Goal: Use online tool/utility: Use online tool/utility

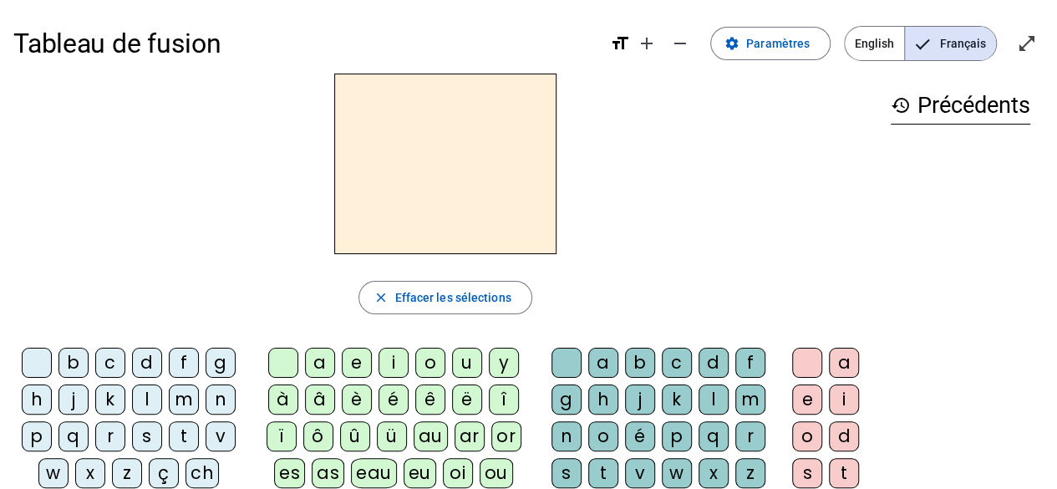
scroll to position [52, 0]
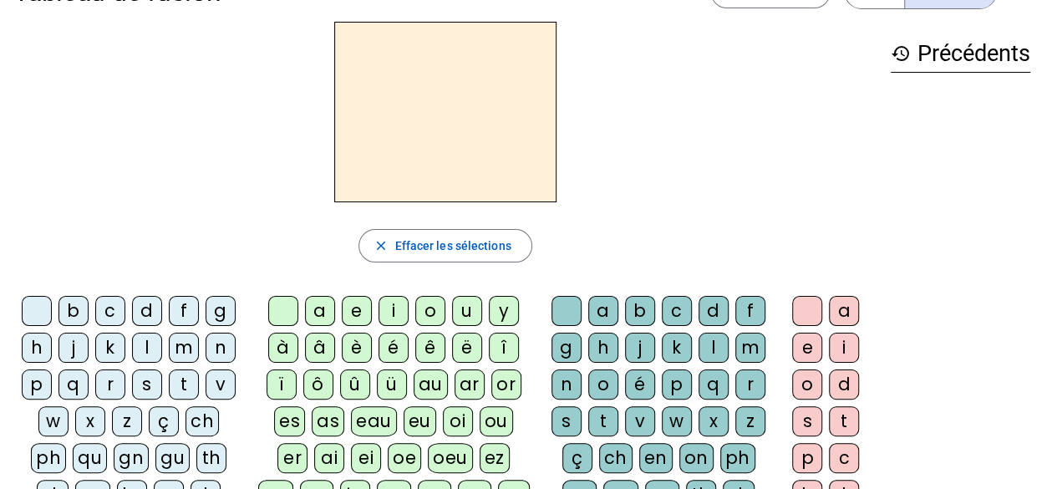
click at [153, 386] on div "s" at bounding box center [147, 384] width 30 height 30
click at [323, 307] on div "a" at bounding box center [320, 311] width 30 height 30
click at [679, 309] on div "c" at bounding box center [676, 311] width 30 height 30
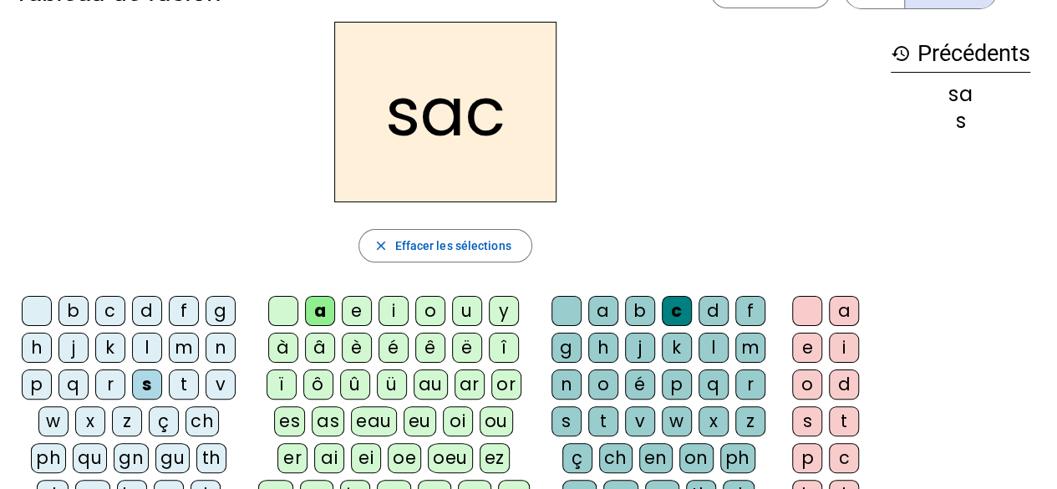
click at [178, 383] on div "t" at bounding box center [184, 384] width 30 height 30
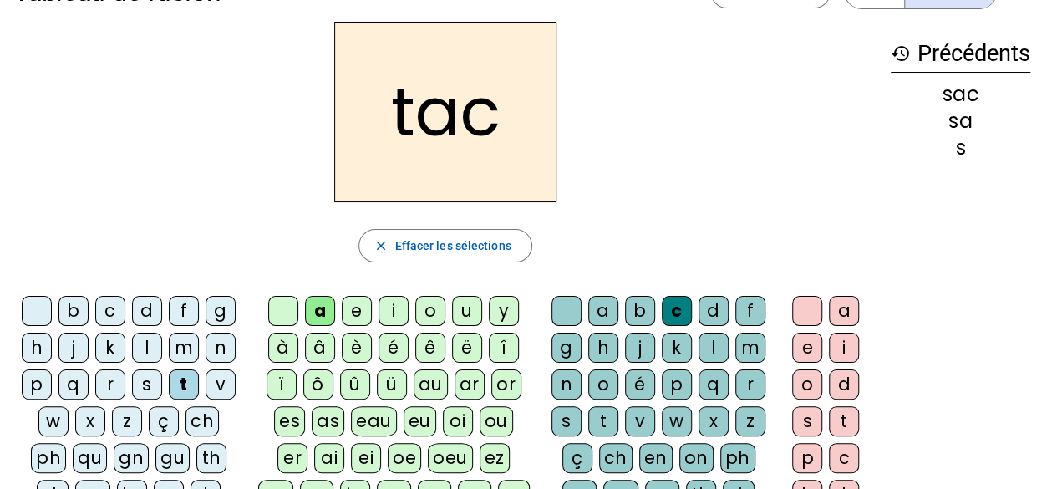
click at [668, 311] on div "c" at bounding box center [676, 311] width 30 height 30
click at [188, 380] on div "t" at bounding box center [184, 384] width 30 height 30
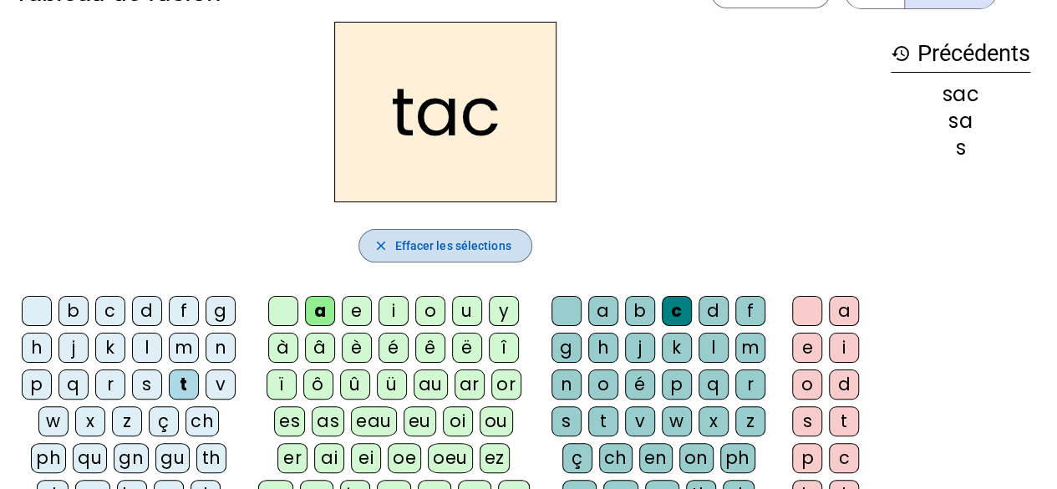
click at [439, 253] on span "Effacer les sélections" at bounding box center [452, 246] width 116 height 20
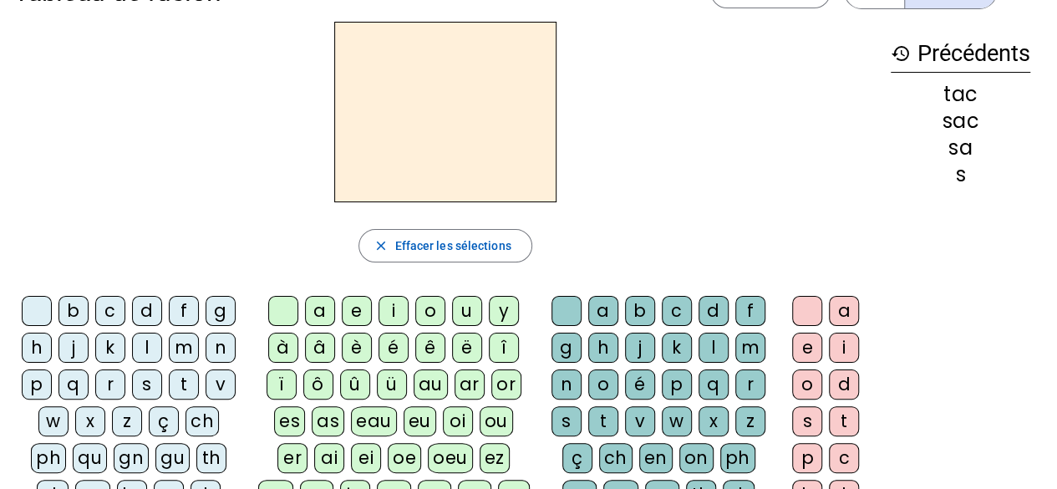
click at [187, 383] on div "t" at bounding box center [184, 384] width 30 height 30
click at [311, 321] on div "a" at bounding box center [320, 311] width 30 height 30
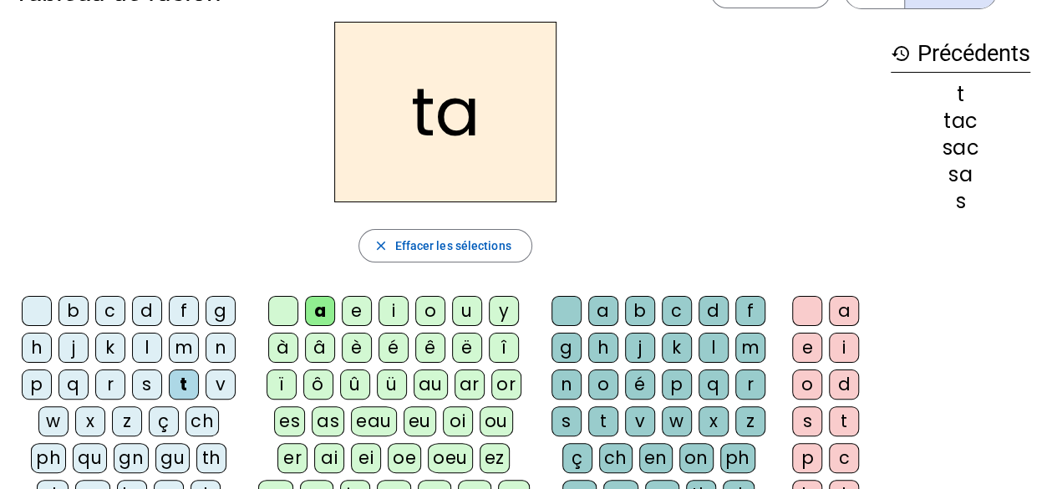
click at [182, 350] on div "m" at bounding box center [184, 347] width 30 height 30
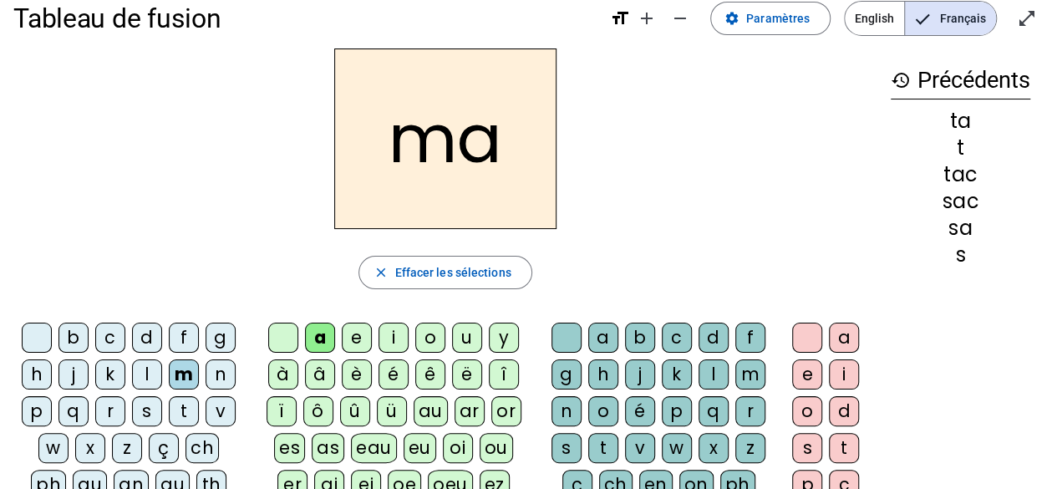
scroll to position [27, 0]
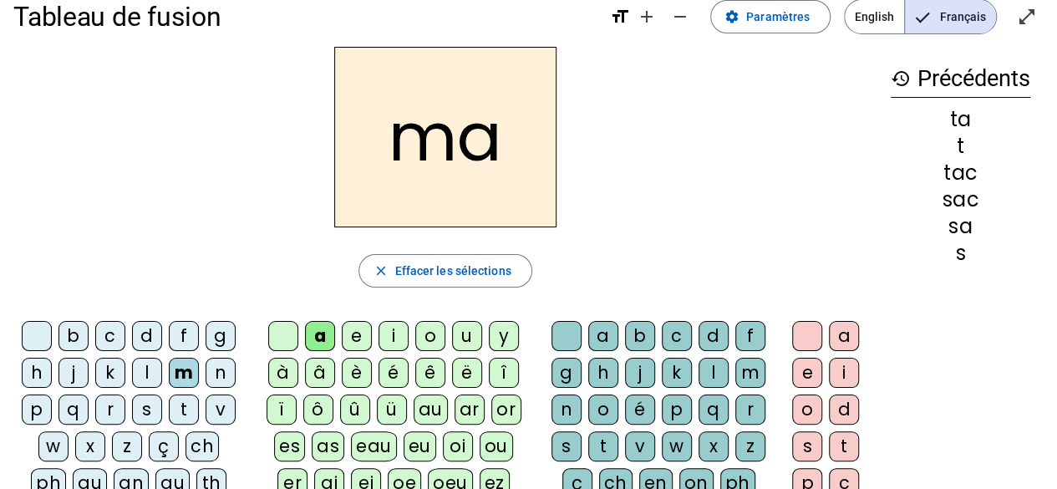
click at [151, 372] on div "l" at bounding box center [147, 372] width 30 height 30
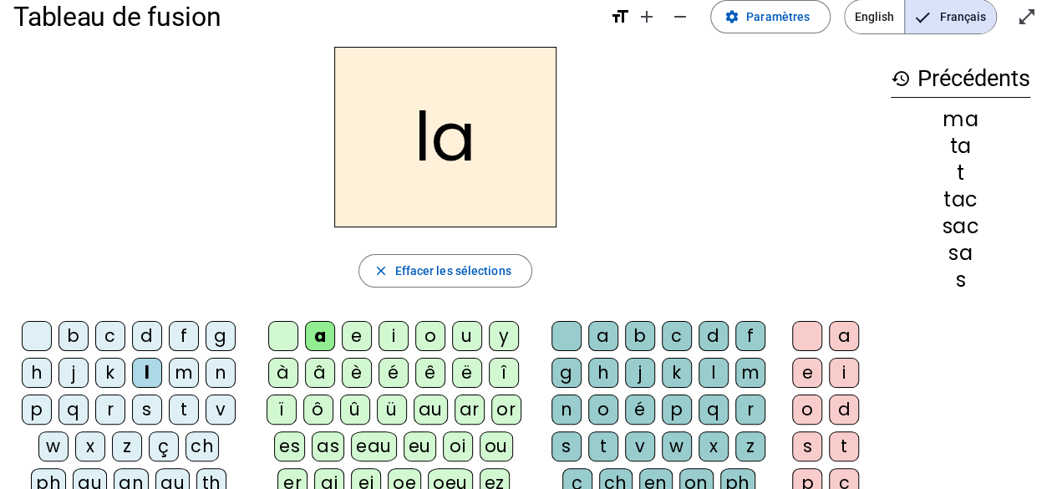
click at [357, 334] on div "e" at bounding box center [357, 336] width 30 height 30
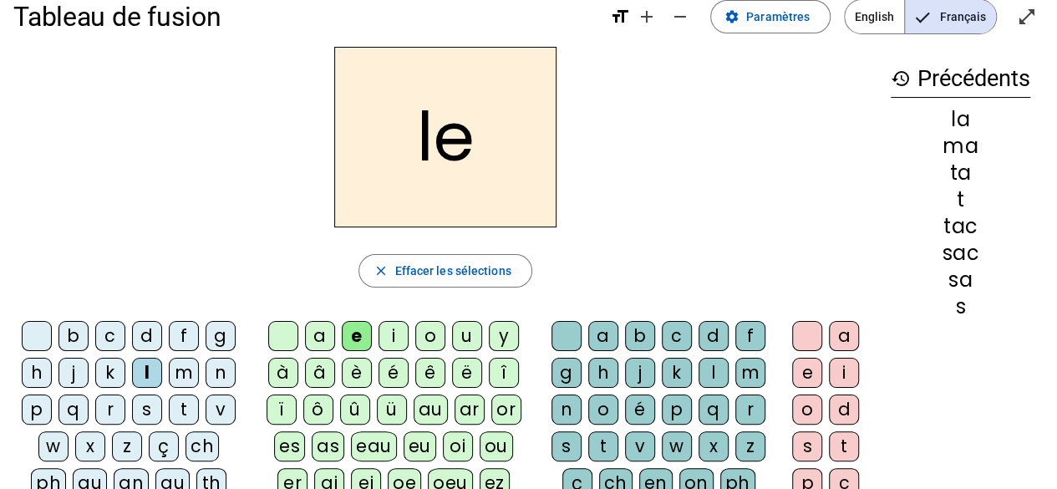
click at [144, 332] on div "d" at bounding box center [147, 336] width 30 height 30
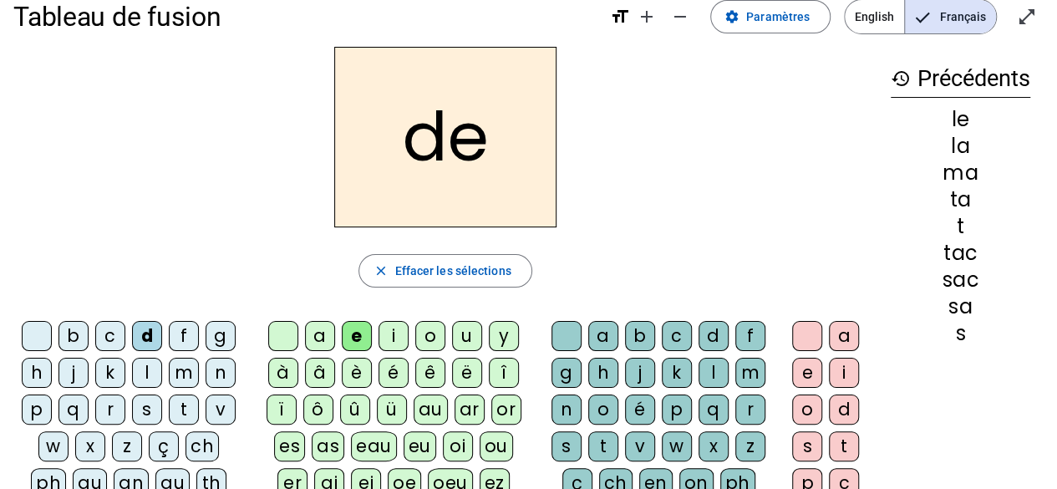
click at [468, 337] on div "u" at bounding box center [467, 336] width 30 height 30
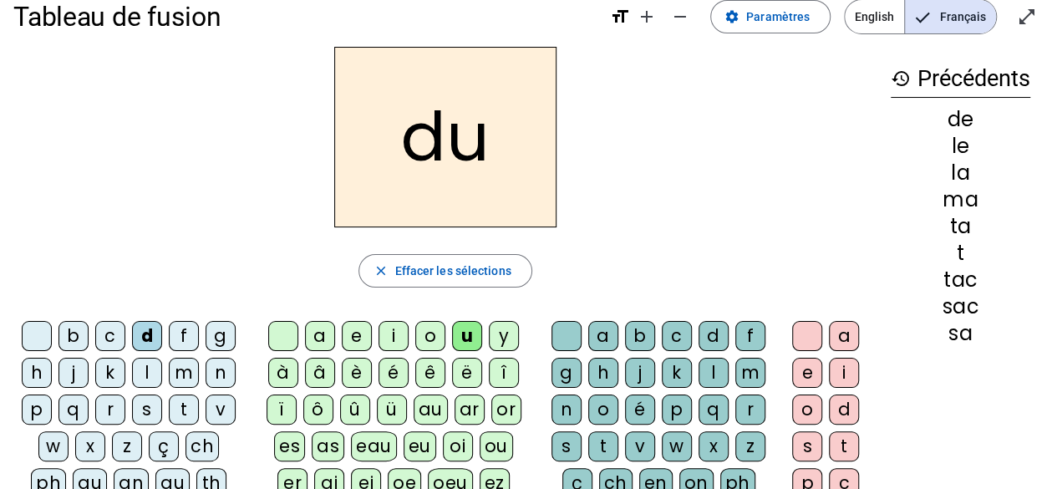
click at [139, 415] on div "s" at bounding box center [147, 409] width 30 height 30
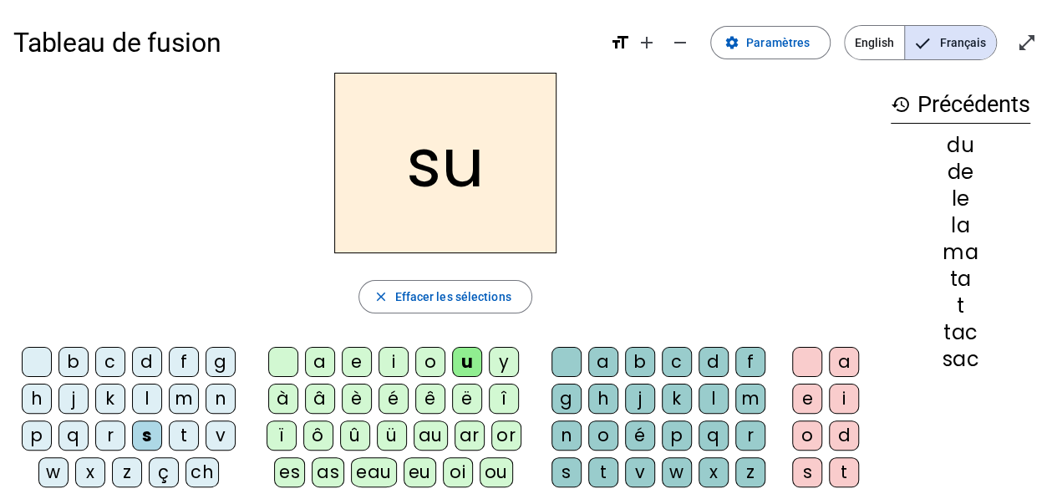
scroll to position [50, 0]
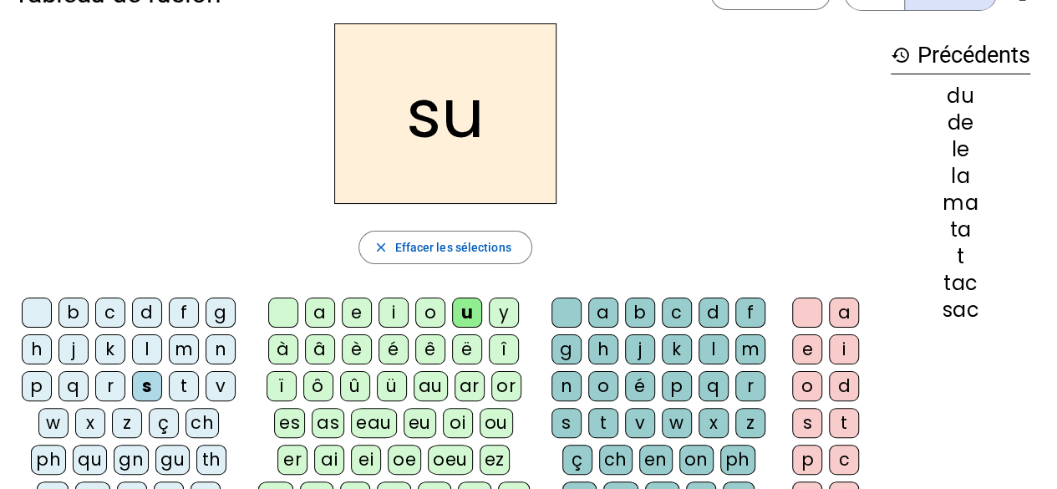
click at [750, 382] on div "r" at bounding box center [750, 386] width 30 height 30
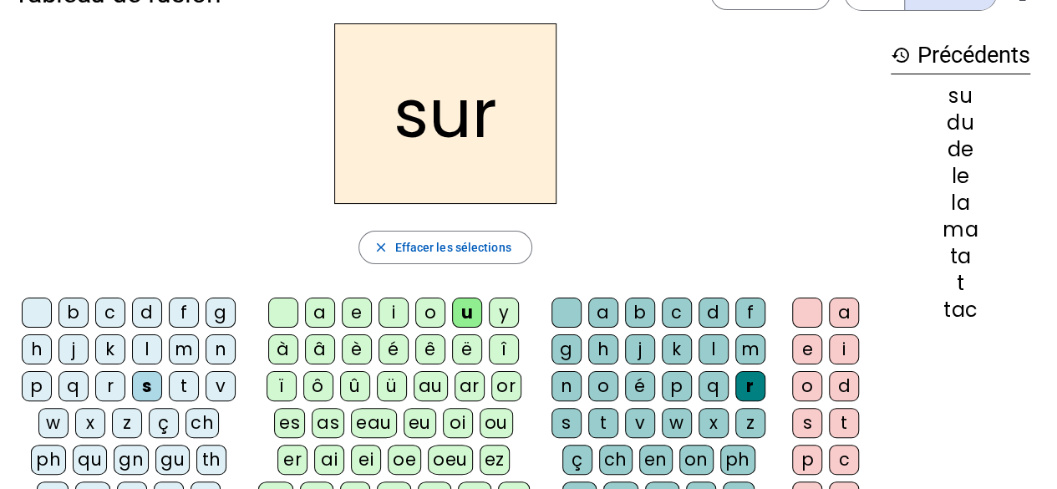
drag, startPoint x: 397, startPoint y: 70, endPoint x: 410, endPoint y: 151, distance: 82.1
click at [410, 151] on h2 "sur" at bounding box center [445, 113] width 222 height 180
click at [141, 312] on div "d" at bounding box center [147, 312] width 30 height 30
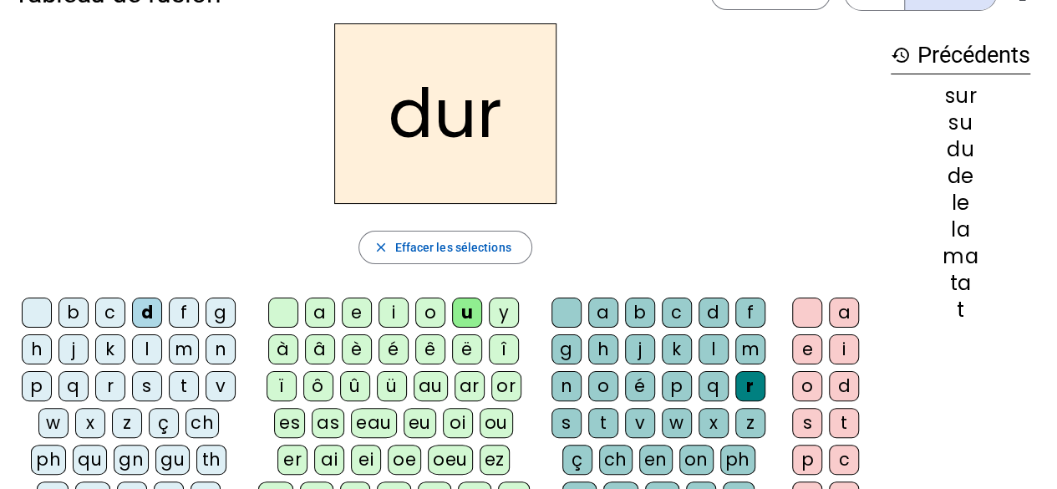
click at [177, 348] on div "m" at bounding box center [184, 349] width 30 height 30
